Goal: Register for event/course

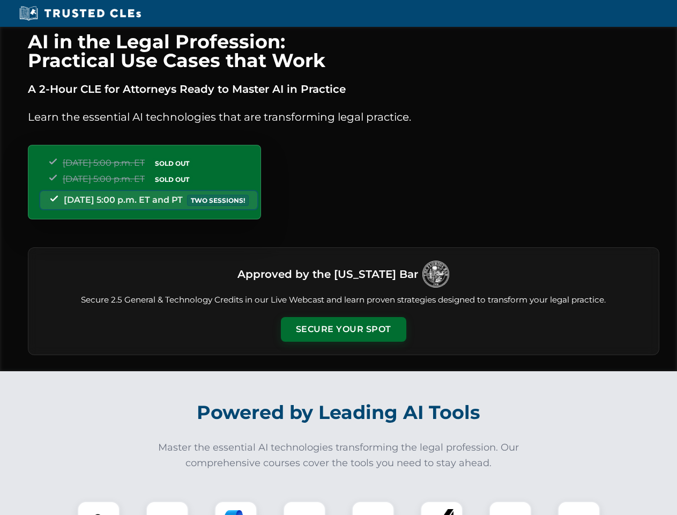
click at [343, 329] on button "Secure Your Spot" at bounding box center [343, 329] width 125 height 25
click at [99, 508] on img at bounding box center [98, 522] width 31 height 31
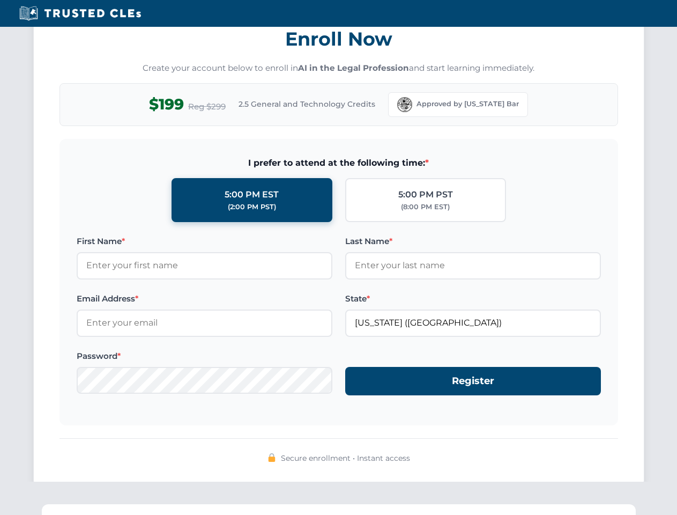
scroll to position [1053, 0]
